Goal: Task Accomplishment & Management: Use online tool/utility

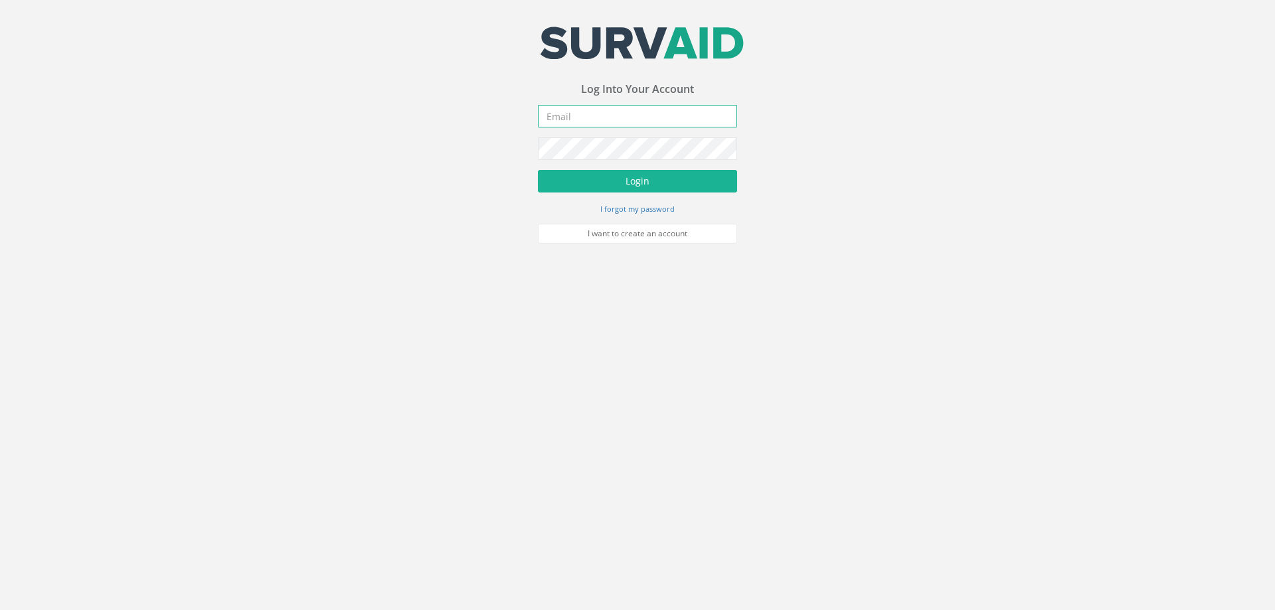
click at [572, 118] on input "email" at bounding box center [637, 116] width 199 height 23
type input "[EMAIL_ADDRESS][DOMAIN_NAME]"
click at [538, 170] on button "Login" at bounding box center [637, 181] width 199 height 23
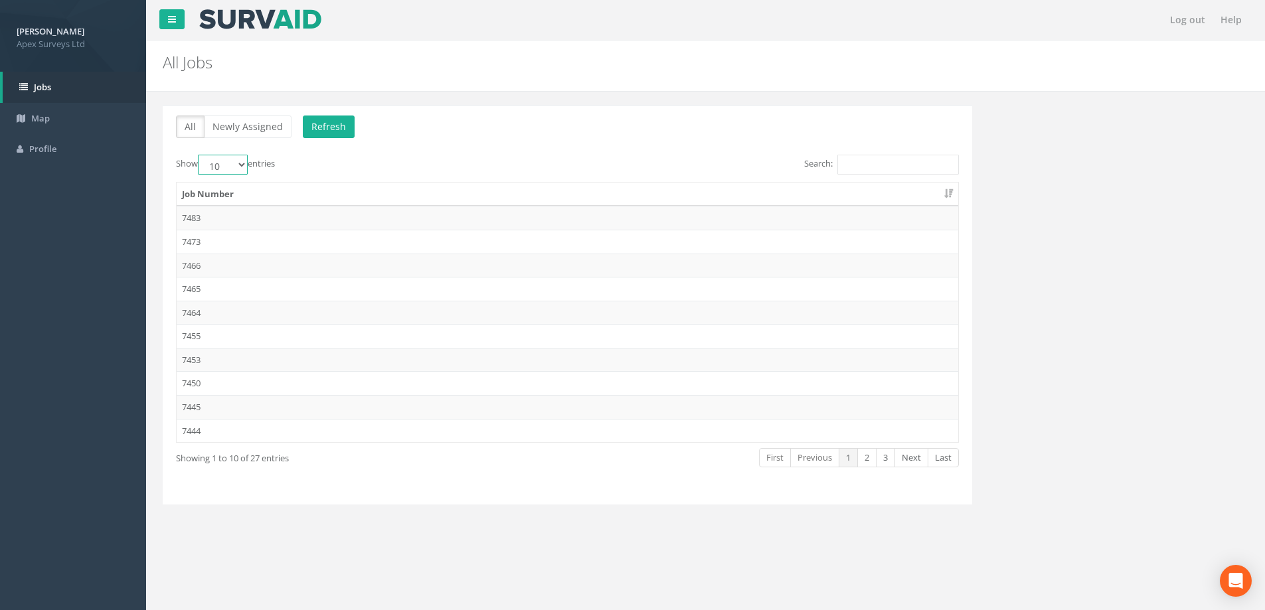
click at [238, 163] on select "10 25 50 100" at bounding box center [223, 165] width 50 height 20
select select "100"
click at [200, 155] on select "10 25 50 100" at bounding box center [223, 165] width 50 height 20
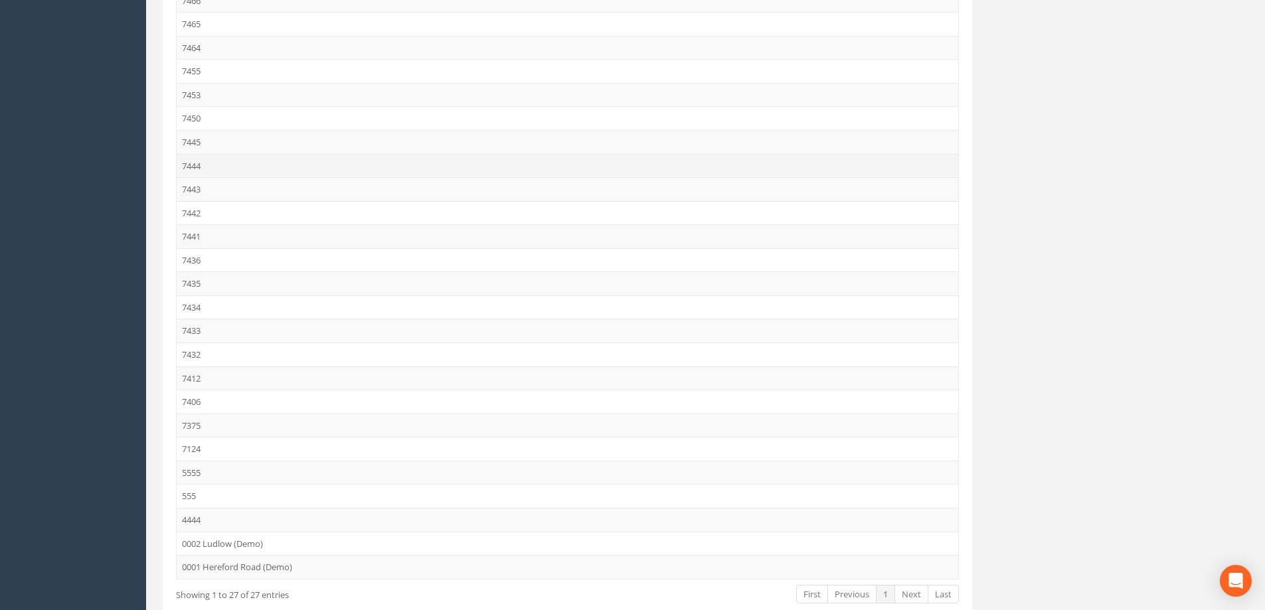
scroll to position [266, 0]
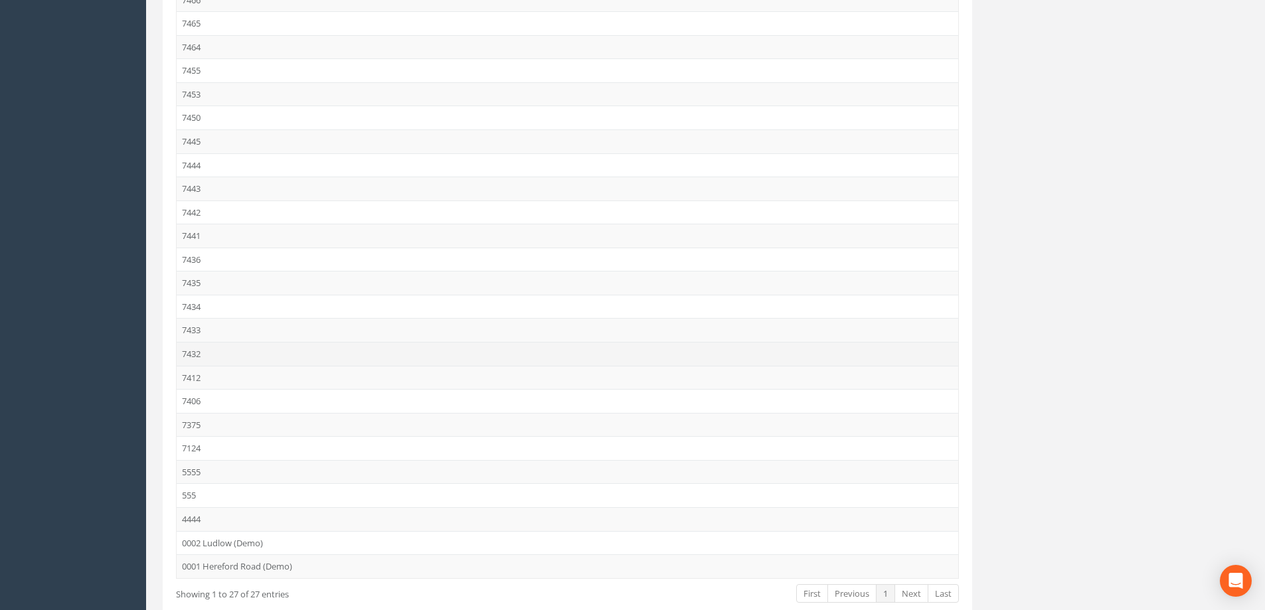
click at [191, 355] on td "7432" at bounding box center [568, 354] width 782 height 24
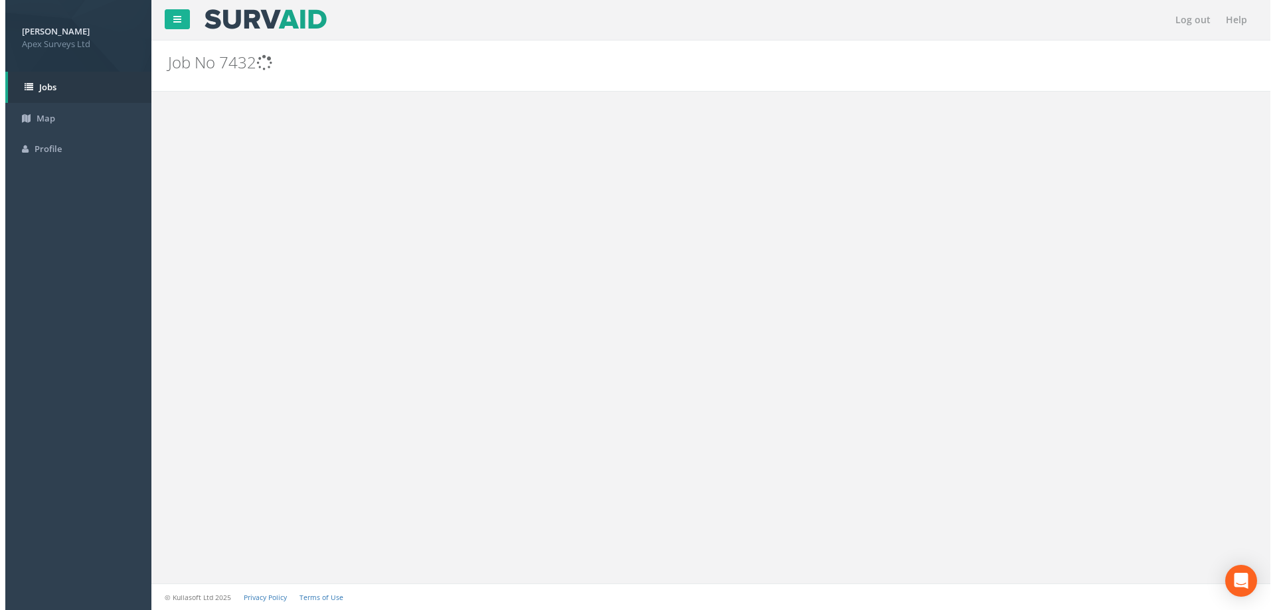
scroll to position [0, 0]
